Goal: Task Accomplishment & Management: Complete application form

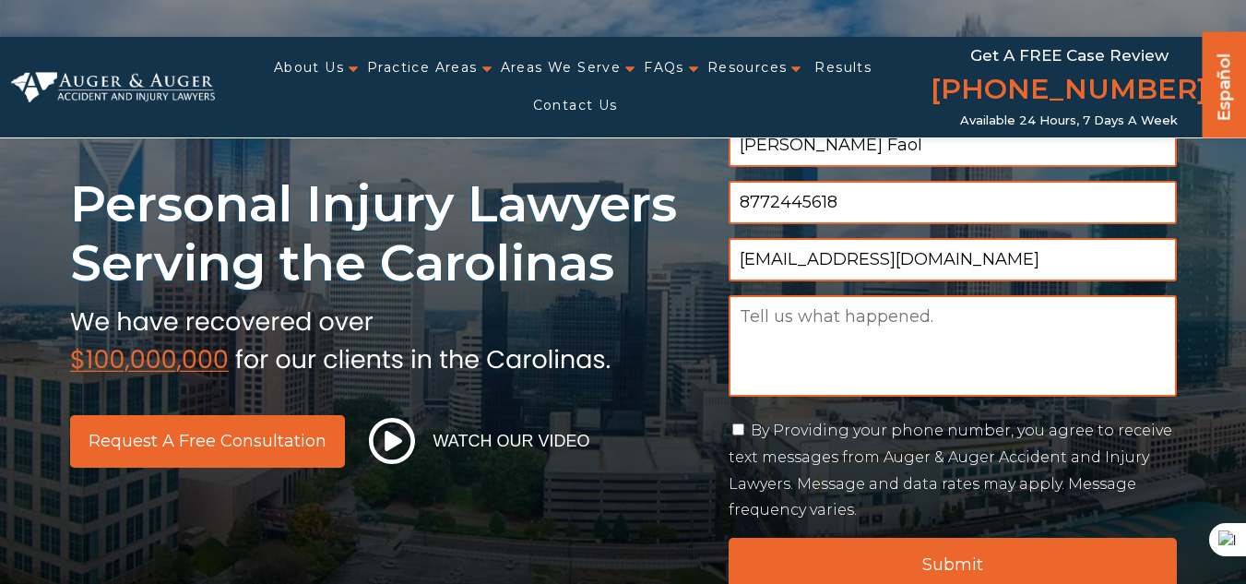
click at [816, 205] on input "8772445618" at bounding box center [952, 202] width 448 height 43
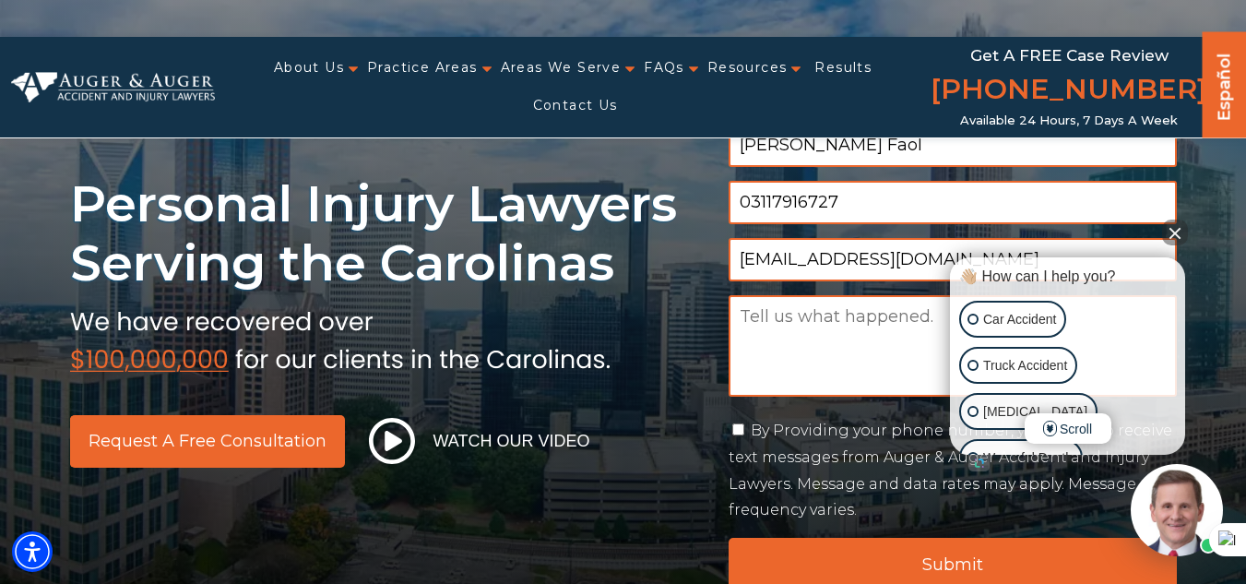
type input "03117916727"
click at [857, 324] on textarea "Message" at bounding box center [952, 345] width 448 height 101
paste textarea "Dear, Looking to improve your Google rankings, DA, [GEOGRAPHIC_DATA], and onlin…"
click at [787, 306] on textarea "Message" at bounding box center [952, 345] width 448 height 101
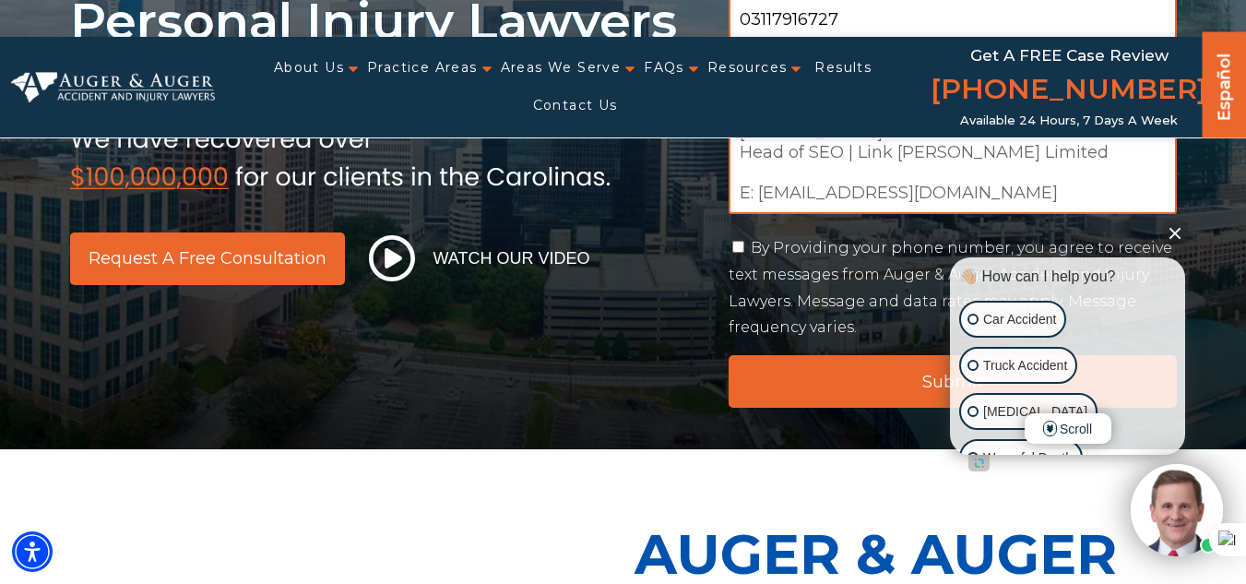
scroll to position [277, 0]
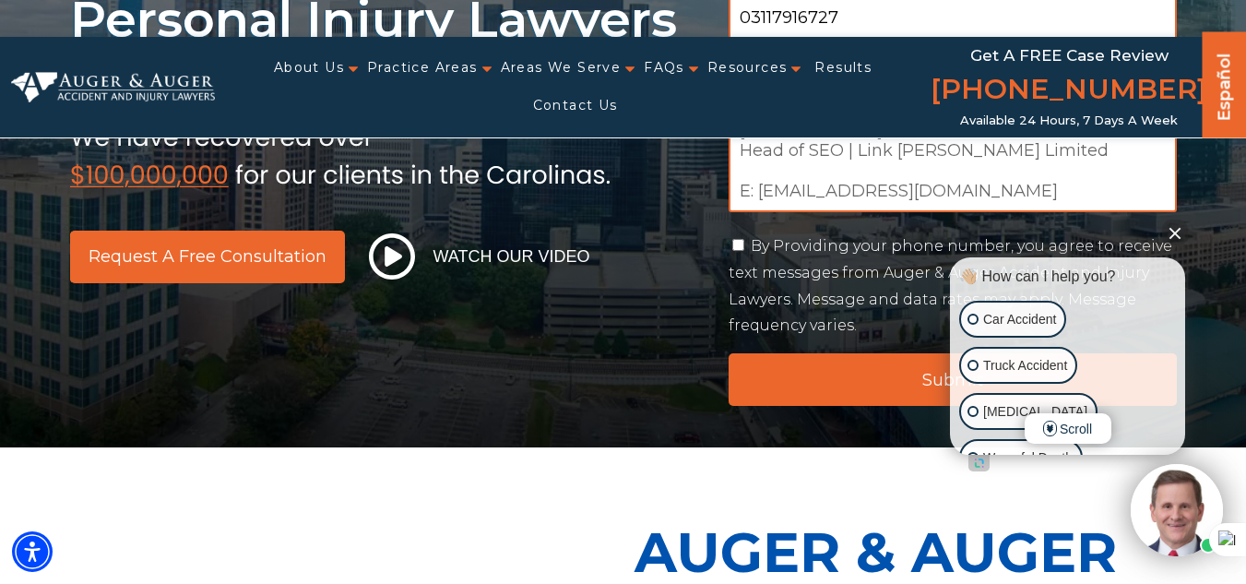
type textarea "Dear, Looking to improve your Google rankings, DA, [GEOGRAPHIC_DATA], and onlin…"
click at [739, 243] on input "By Providing your phone number, you agree to receive text messages from Auger &…" at bounding box center [738, 245] width 12 height 12
checkbox input "true"
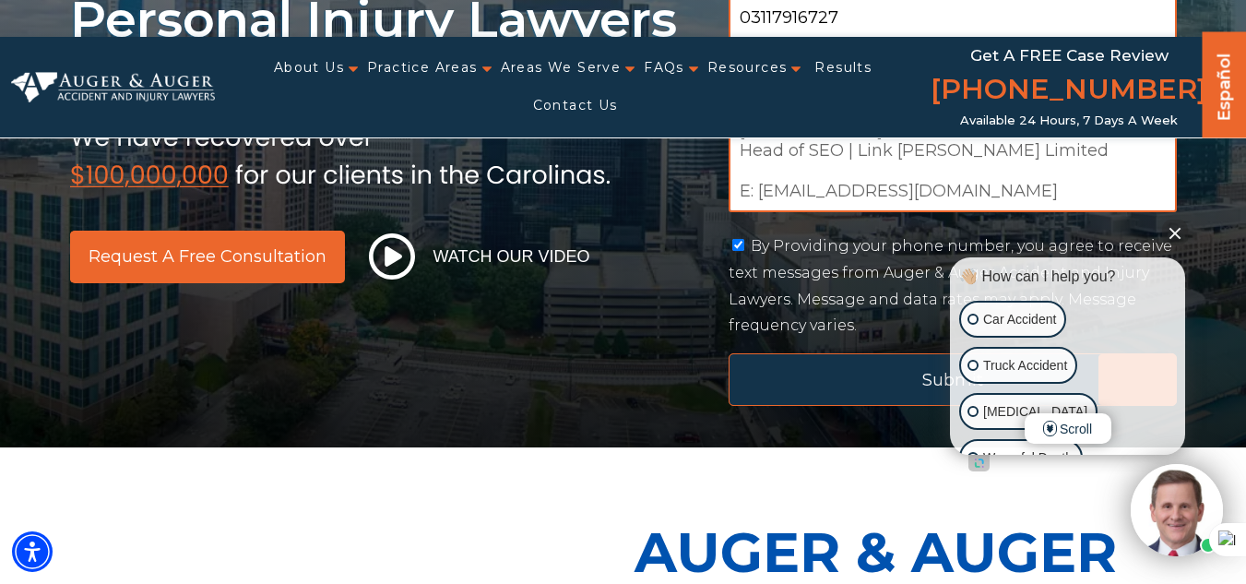
click at [827, 380] on input "Submit" at bounding box center [952, 379] width 448 height 53
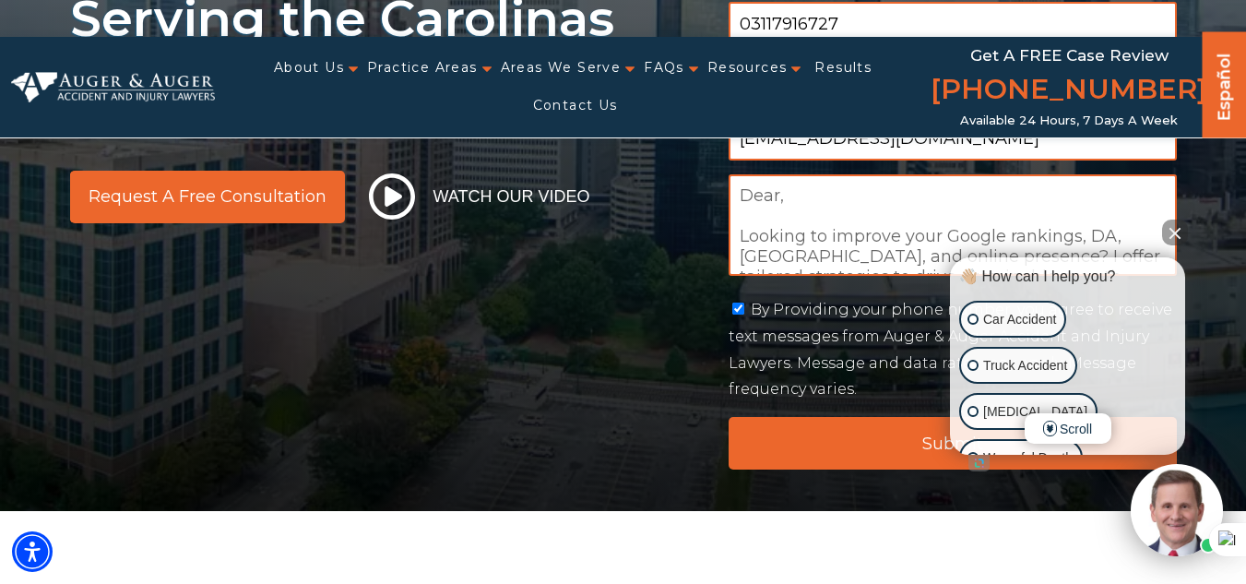
scroll to position [461, 0]
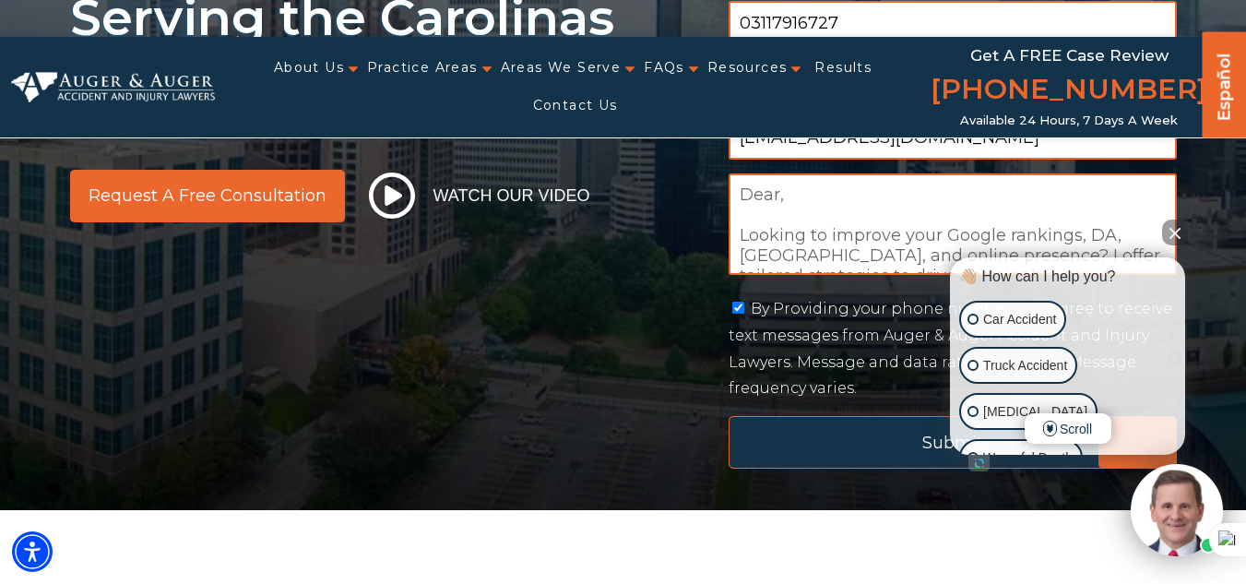
click at [824, 422] on input "Submit" at bounding box center [952, 442] width 448 height 53
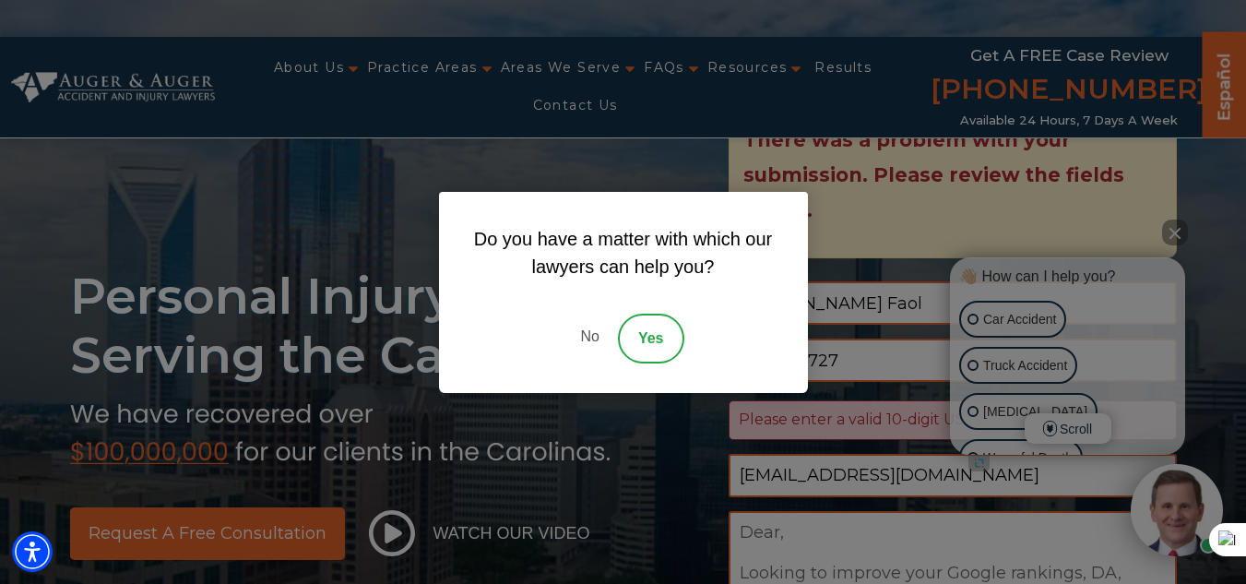
scroll to position [18, 7]
click at [631, 330] on link "Yes" at bounding box center [651, 339] width 66 height 50
